Goal: Find specific page/section: Find specific page/section

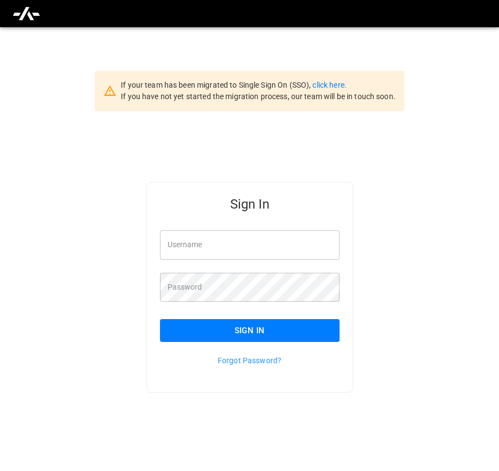
type input "**********"
click at [252, 340] on button "Sign In" at bounding box center [250, 330] width 180 height 23
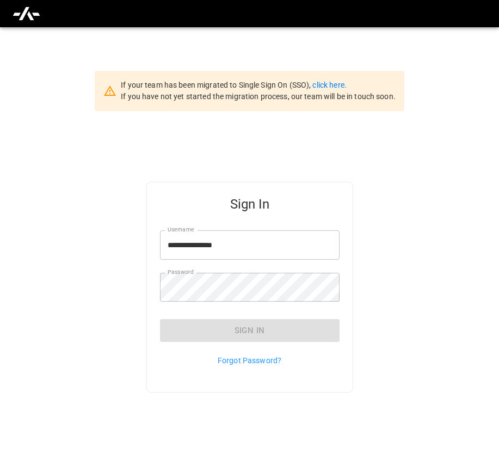
click at [260, 330] on div "Sign In" at bounding box center [250, 330] width 180 height 23
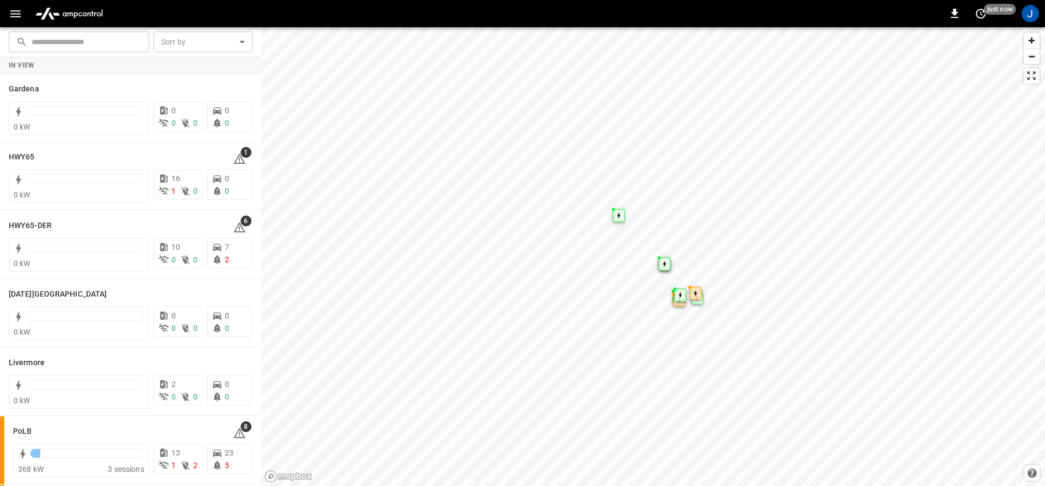
click at [20, 13] on icon "button" at bounding box center [15, 13] width 10 height 7
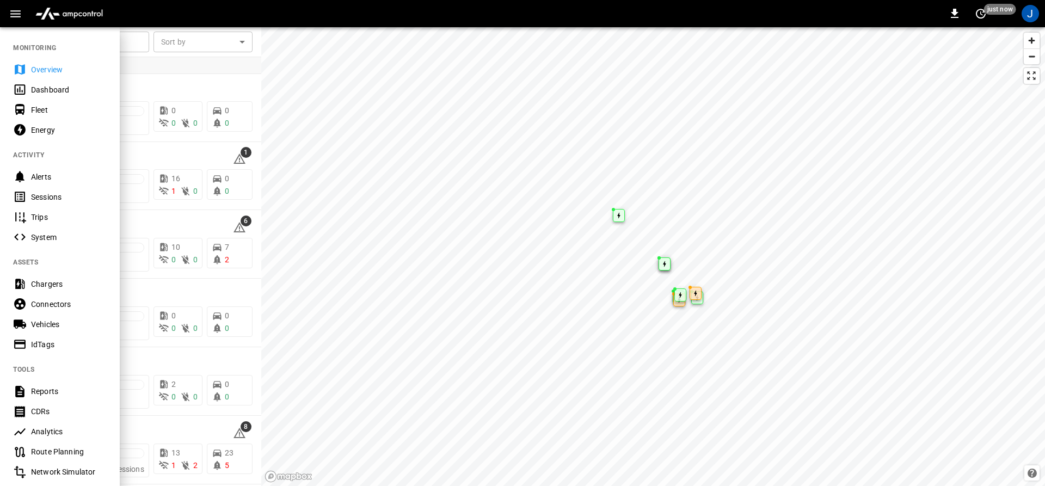
click at [15, 88] on icon at bounding box center [20, 89] width 11 height 10
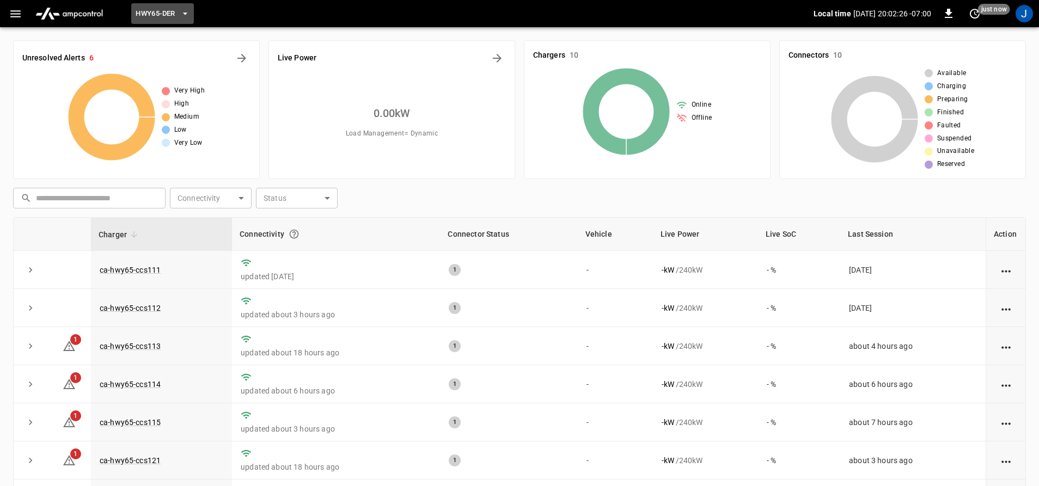
click at [175, 19] on span "HWY65-DER" at bounding box center [155, 14] width 39 height 13
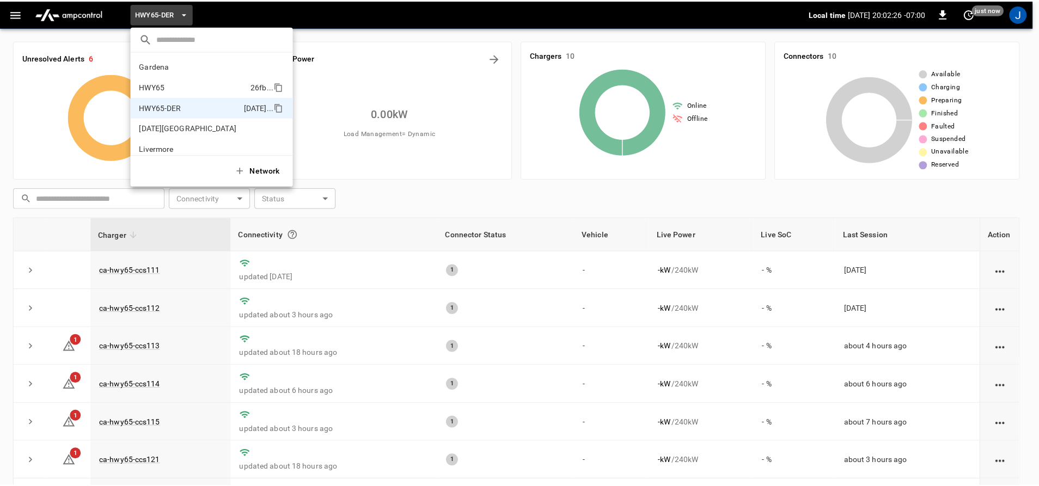
scroll to position [38, 0]
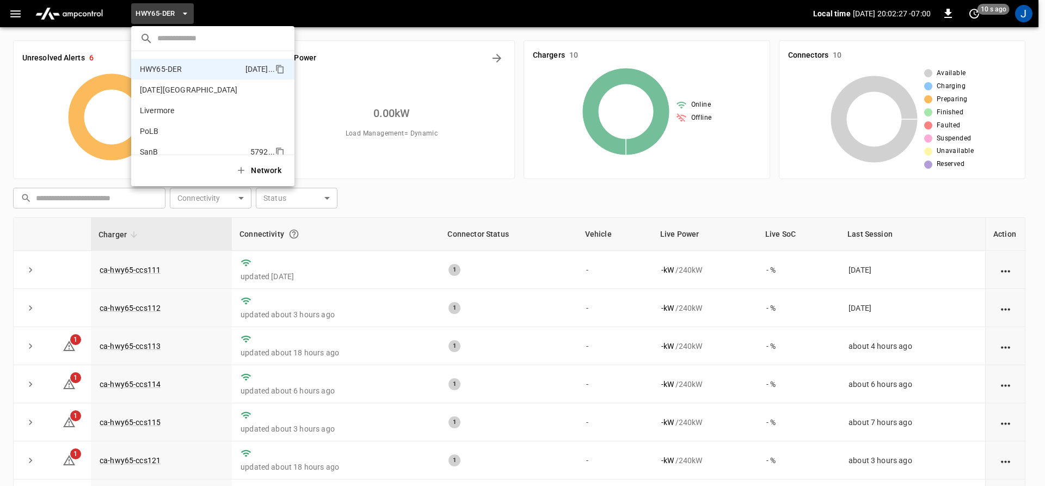
click at [155, 150] on p "SanB" at bounding box center [193, 151] width 106 height 11
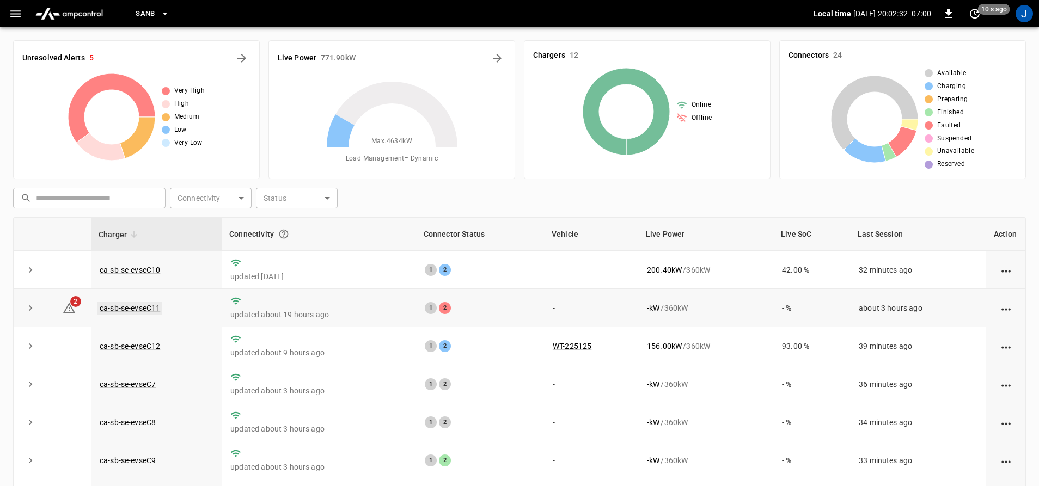
click at [148, 311] on link "ca-sb-se-evseC11" at bounding box center [129, 308] width 65 height 13
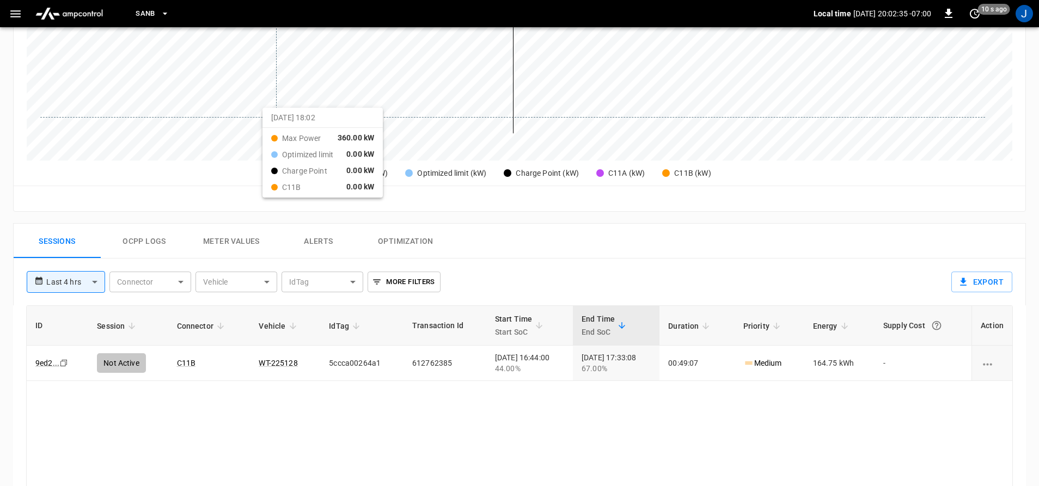
scroll to position [327, 0]
